Goal: Transaction & Acquisition: Purchase product/service

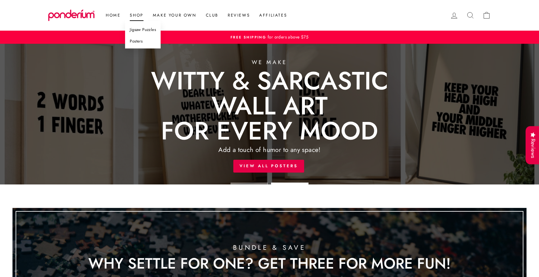
click at [139, 40] on link "Posters" at bounding box center [143, 42] width 36 height 12
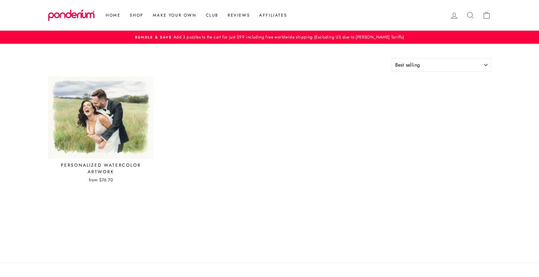
select select "best-selling"
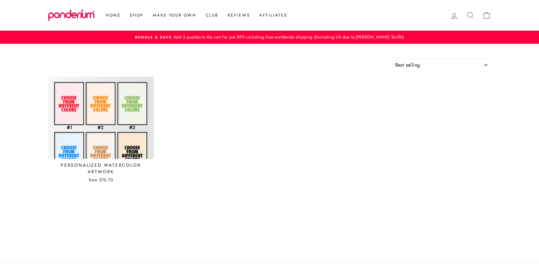
click at [135, 120] on img at bounding box center [101, 117] width 106 height 83
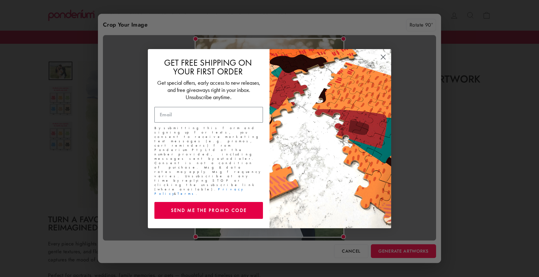
click at [383, 60] on circle "Close dialog" at bounding box center [383, 56] width 10 height 10
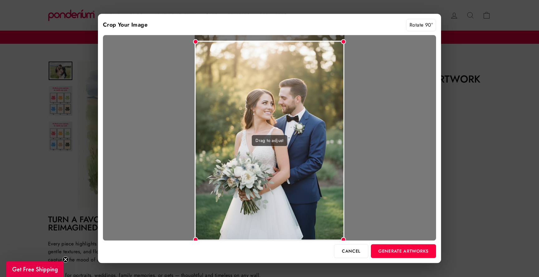
drag, startPoint x: 314, startPoint y: 95, endPoint x: 314, endPoint y: 101, distance: 6.2
click at [314, 101] on div "Drag to adjust" at bounding box center [270, 140] width 150 height 199
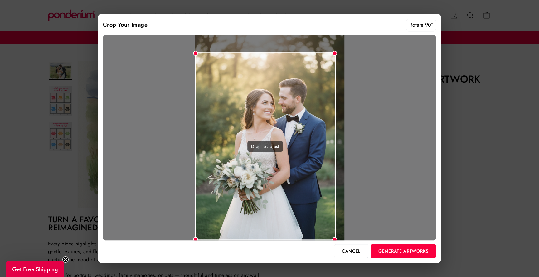
drag, startPoint x: 344, startPoint y: 41, endPoint x: 336, endPoint y: 51, distance: 13.6
click at [336, 51] on div at bounding box center [334, 53] width 5 height 5
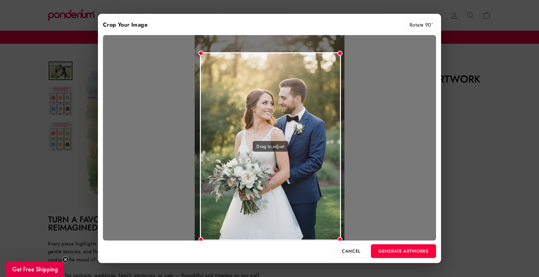
drag, startPoint x: 298, startPoint y: 76, endPoint x: 304, endPoint y: 79, distance: 5.9
click at [304, 79] on div "Drag to adjust" at bounding box center [270, 146] width 141 height 188
click at [397, 249] on button "Generate Artworks" at bounding box center [403, 251] width 65 height 14
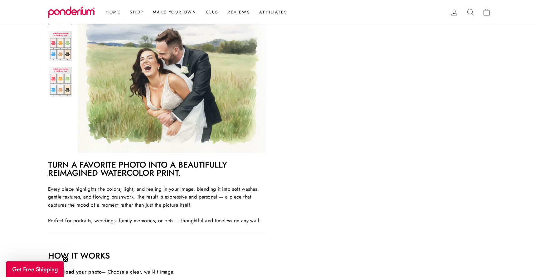
scroll to position [110, 0]
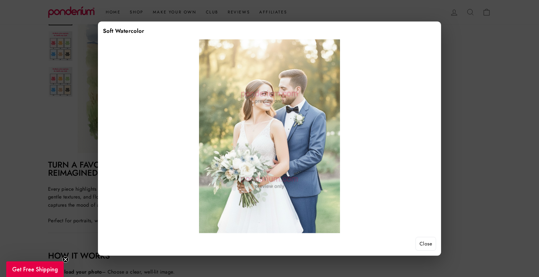
click at [426, 248] on button "Close" at bounding box center [426, 244] width 21 height 14
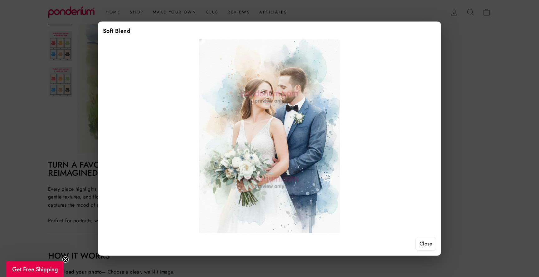
click at [430, 246] on button "Close" at bounding box center [426, 244] width 21 height 14
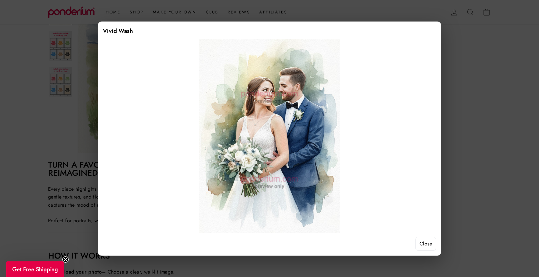
click at [429, 246] on button "Close" at bounding box center [426, 244] width 21 height 14
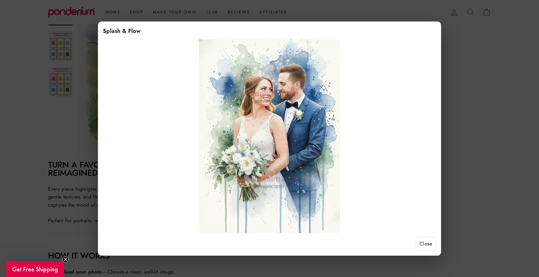
click at [429, 243] on button "Close" at bounding box center [426, 244] width 21 height 14
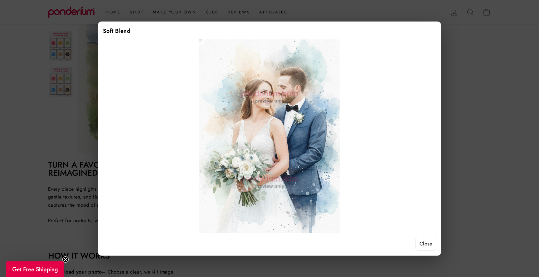
click at [427, 241] on button "Close" at bounding box center [426, 244] width 21 height 14
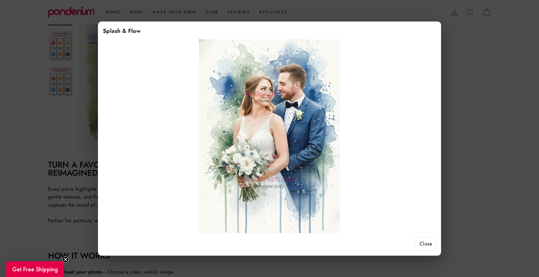
click at [424, 241] on button "Close" at bounding box center [426, 244] width 21 height 14
click at [426, 242] on button "Close" at bounding box center [426, 244] width 21 height 14
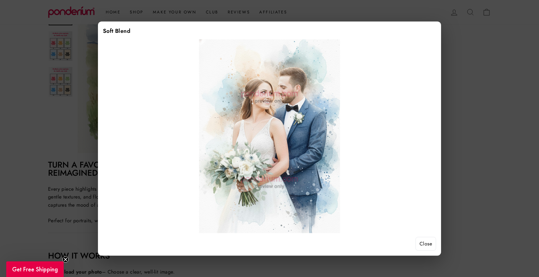
click at [427, 244] on button "Close" at bounding box center [426, 244] width 21 height 14
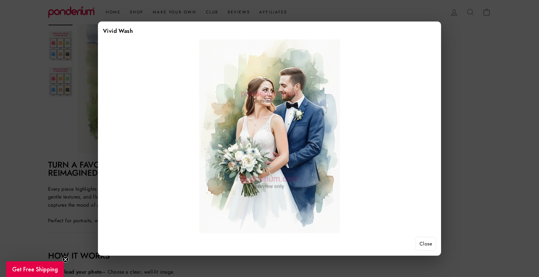
click at [434, 245] on button "Close" at bounding box center [426, 244] width 21 height 14
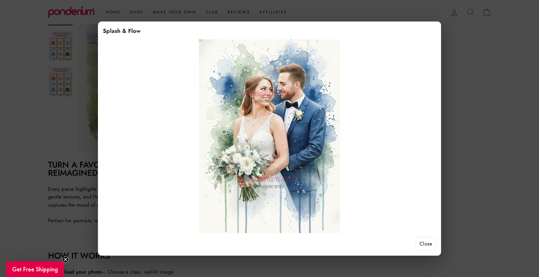
click at [427, 242] on button "Close" at bounding box center [426, 244] width 21 height 14
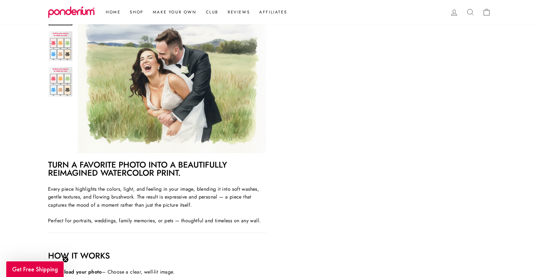
scroll to position [77, 0]
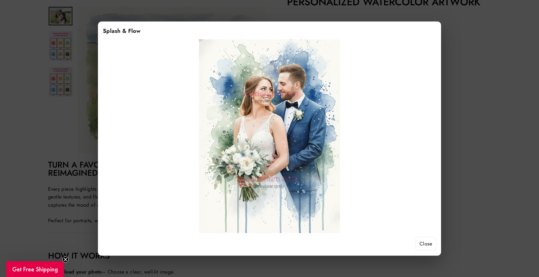
click at [429, 246] on button "Close" at bounding box center [426, 244] width 21 height 14
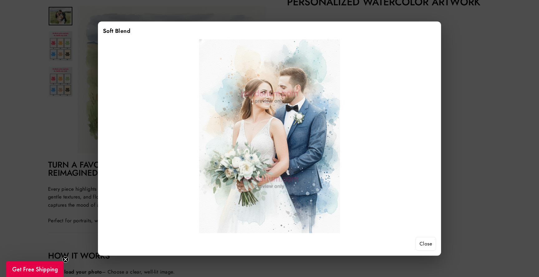
click at [429, 246] on button "Close" at bounding box center [426, 244] width 21 height 14
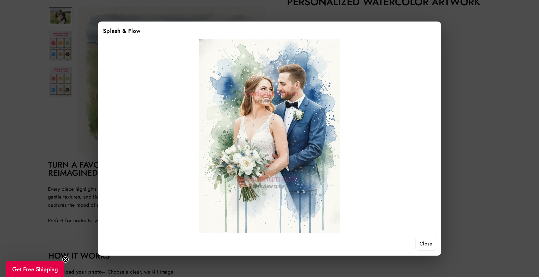
click at [427, 241] on button "Close" at bounding box center [426, 244] width 21 height 14
click at [420, 243] on button "Close" at bounding box center [426, 244] width 21 height 14
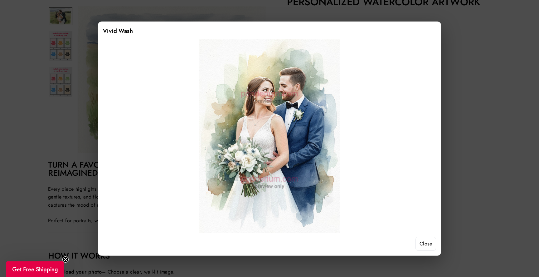
click at [430, 243] on button "Close" at bounding box center [426, 244] width 21 height 14
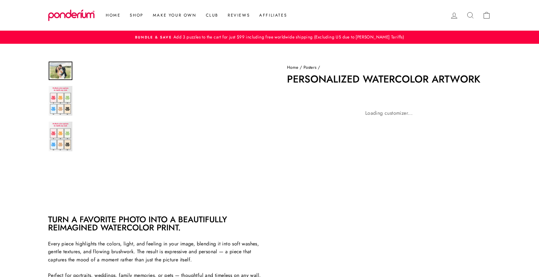
scroll to position [77, 0]
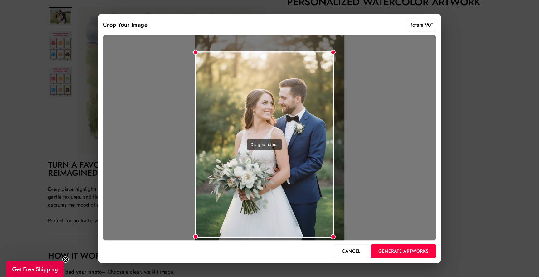
drag, startPoint x: 343, startPoint y: 39, endPoint x: 334, endPoint y: 63, distance: 25.7
click at [334, 63] on div "Drag to adjust" at bounding box center [269, 137] width 333 height 205
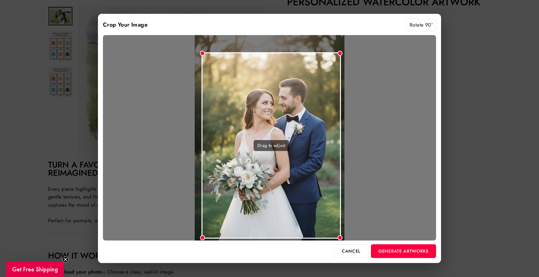
drag, startPoint x: 281, startPoint y: 97, endPoint x: 288, endPoint y: 98, distance: 7.2
click at [288, 98] on div "Drag to adjust" at bounding box center [272, 145] width 140 height 186
click at [388, 255] on button "Generate Artworks" at bounding box center [403, 251] width 65 height 14
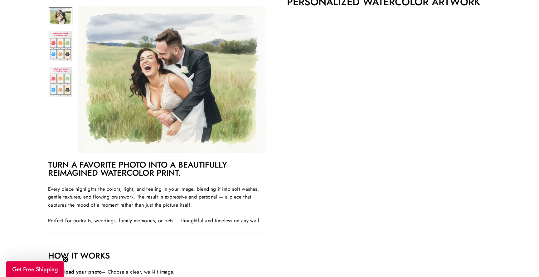
scroll to position [93, 0]
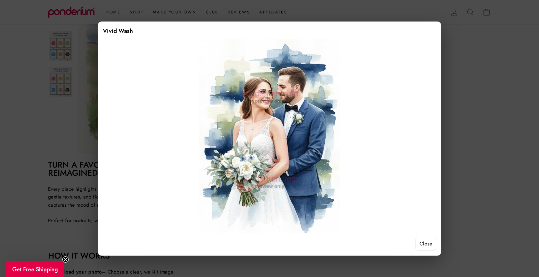
click at [456, 81] on div at bounding box center [269, 138] width 539 height 277
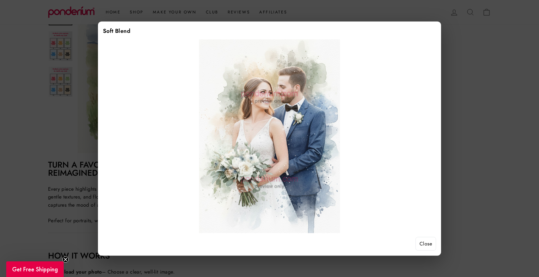
click at [474, 102] on div at bounding box center [269, 138] width 539 height 277
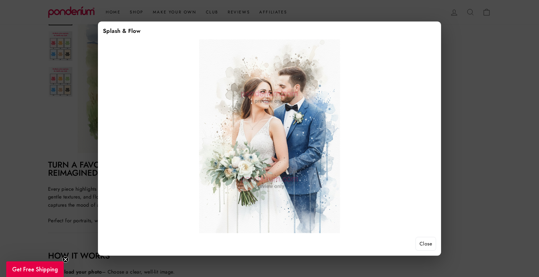
click at [428, 244] on button "Close" at bounding box center [426, 244] width 21 height 14
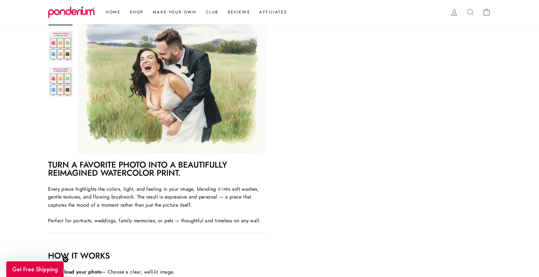
scroll to position [149, 0]
